Goal: Navigation & Orientation: Find specific page/section

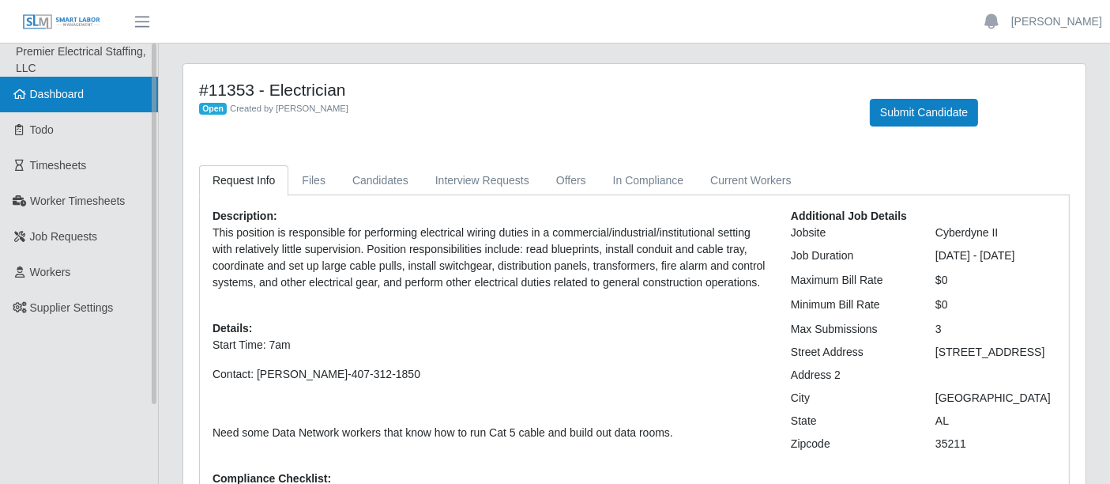
click at [55, 88] on span "Dashboard" at bounding box center [57, 94] width 55 height 13
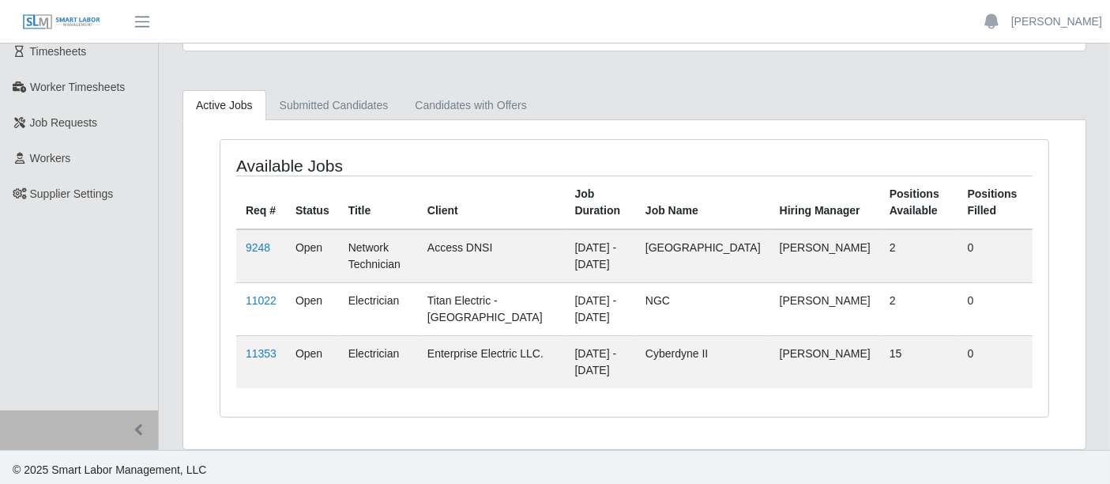
scroll to position [115, 0]
